Goal: Information Seeking & Learning: Learn about a topic

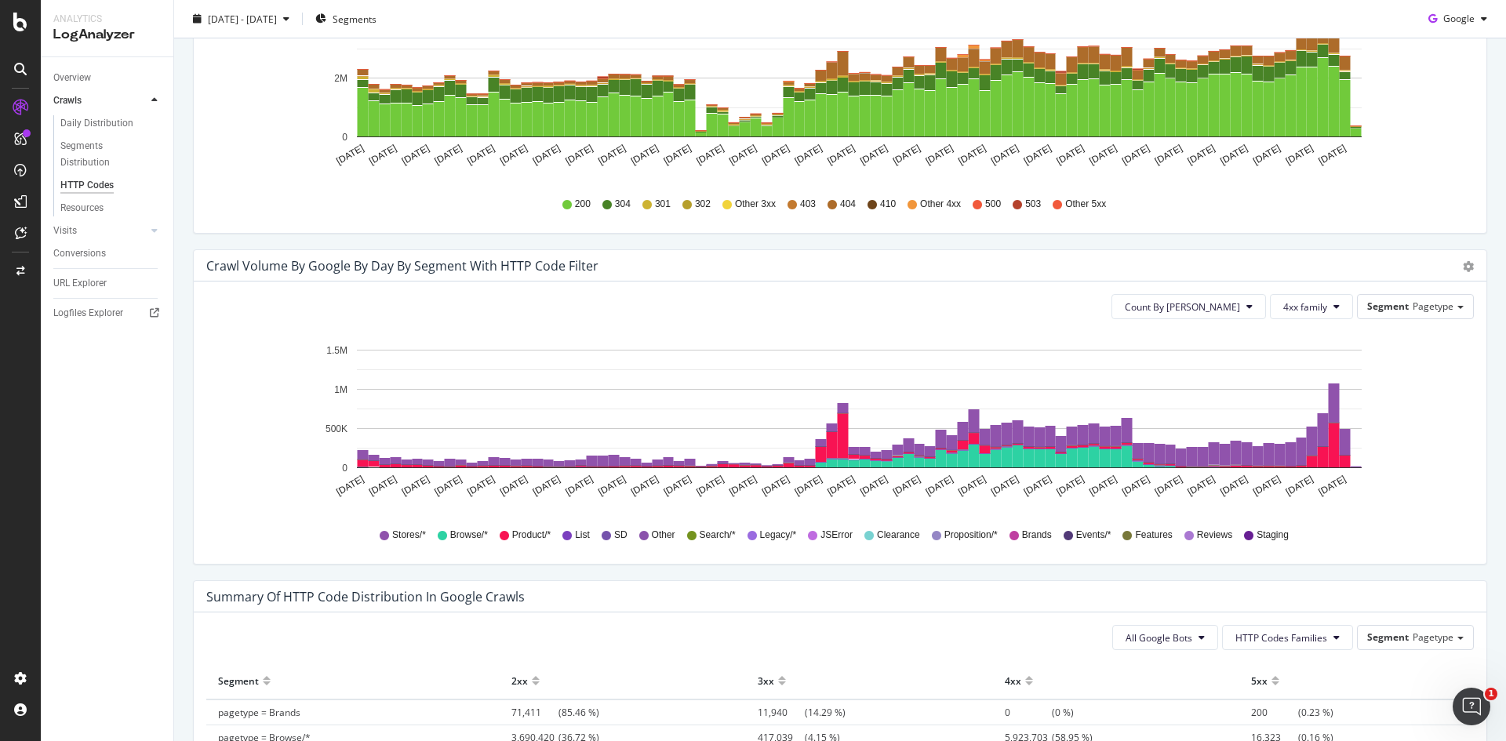
scroll to position [567, 0]
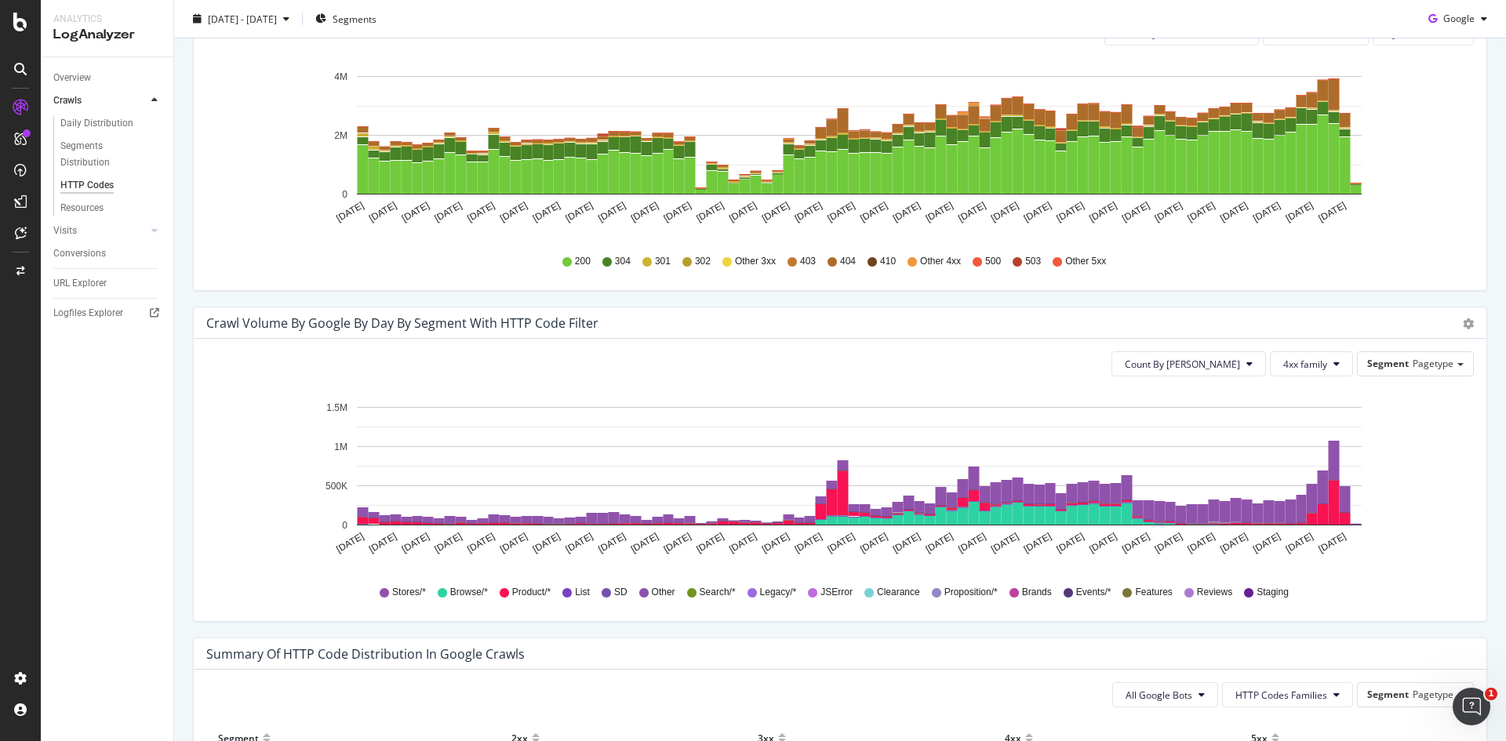
click at [1321, 615] on div "Count By Day 4xx family Segment Pagetype Hold CTRL while clicking to filter the…" at bounding box center [840, 480] width 1292 height 282
click at [271, 17] on span "[DATE] - [DATE]" at bounding box center [242, 18] width 69 height 13
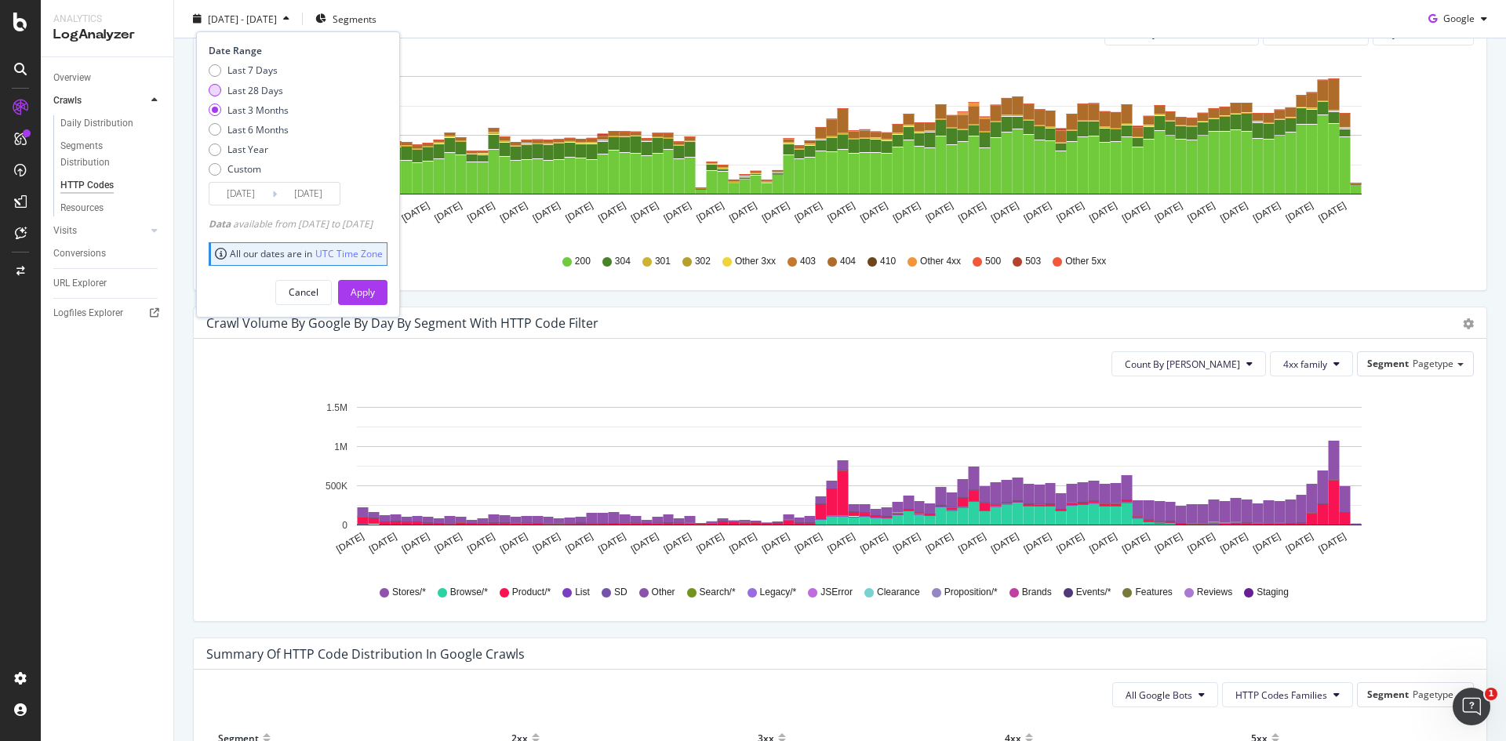
click at [260, 96] on div "Last 28 Days" at bounding box center [255, 89] width 56 height 13
type input "[DATE]"
click at [375, 286] on div "Apply" at bounding box center [363, 291] width 24 height 13
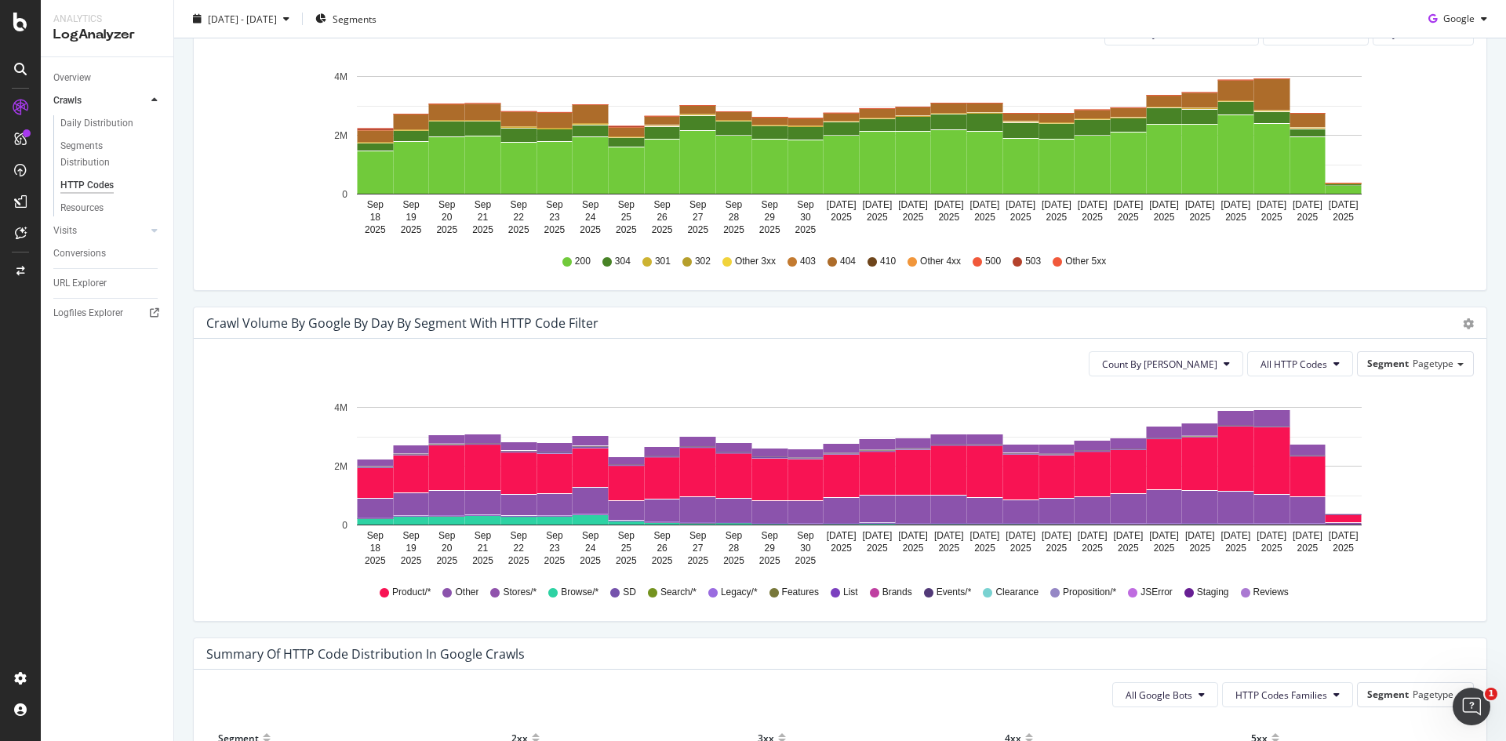
click at [882, 595] on span "Brands" at bounding box center [897, 592] width 30 height 13
click at [870, 595] on icon at bounding box center [874, 592] width 9 height 9
click at [830, 590] on icon at bounding box center [834, 592] width 9 height 9
click at [769, 596] on icon at bounding box center [773, 592] width 9 height 9
click at [708, 592] on icon at bounding box center [712, 592] width 9 height 9
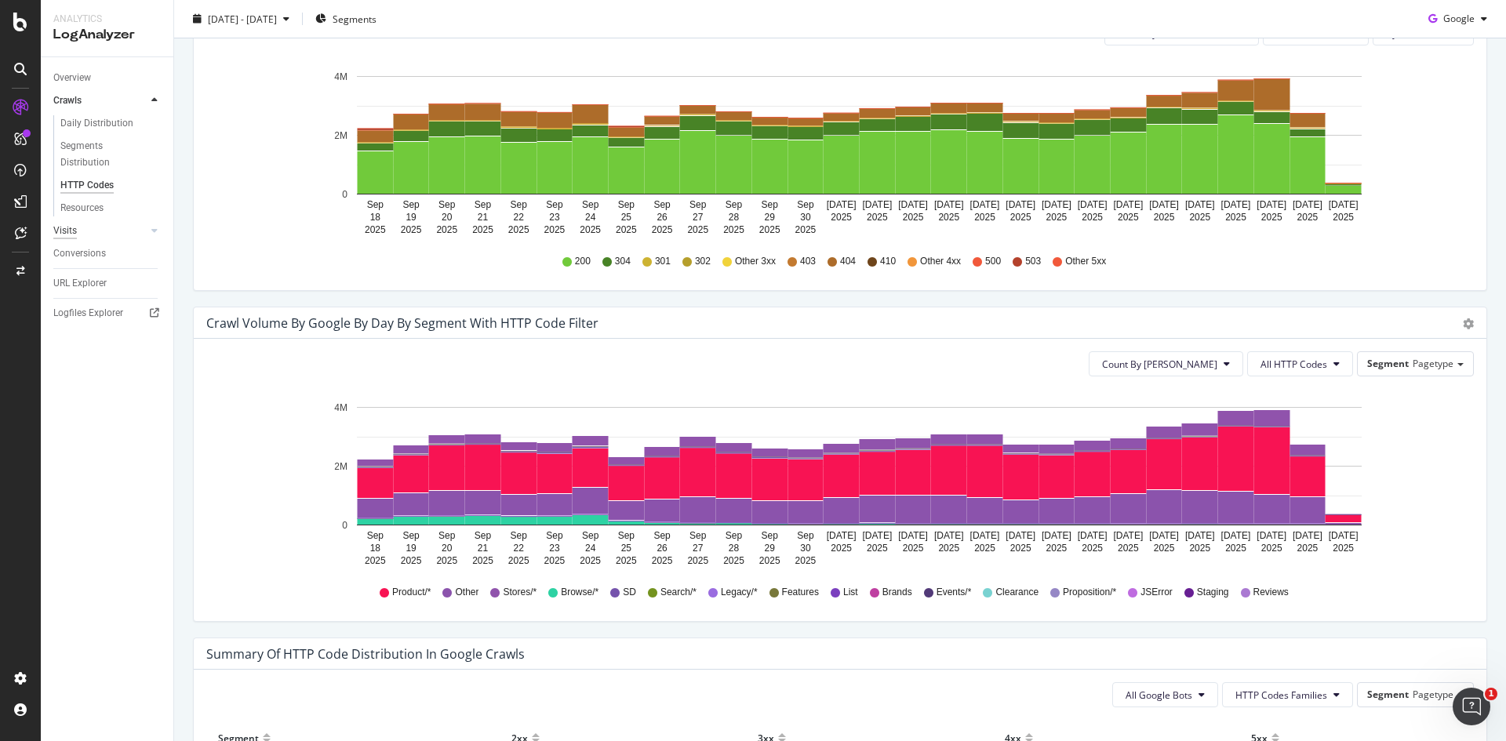
click at [71, 227] on div "Visits" at bounding box center [65, 231] width 24 height 16
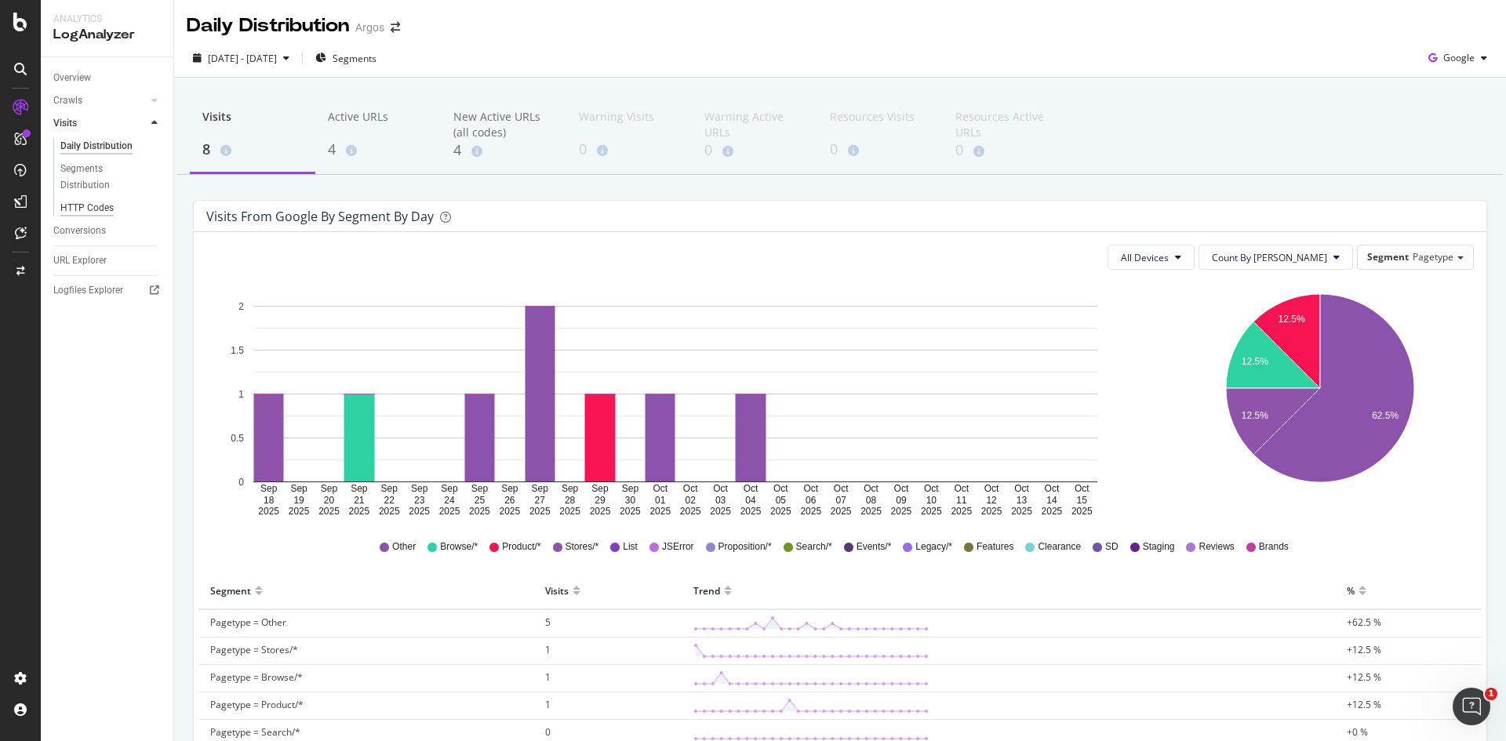
click at [89, 209] on div "HTTP Codes" at bounding box center [86, 208] width 53 height 16
